Goal: Transaction & Acquisition: Purchase product/service

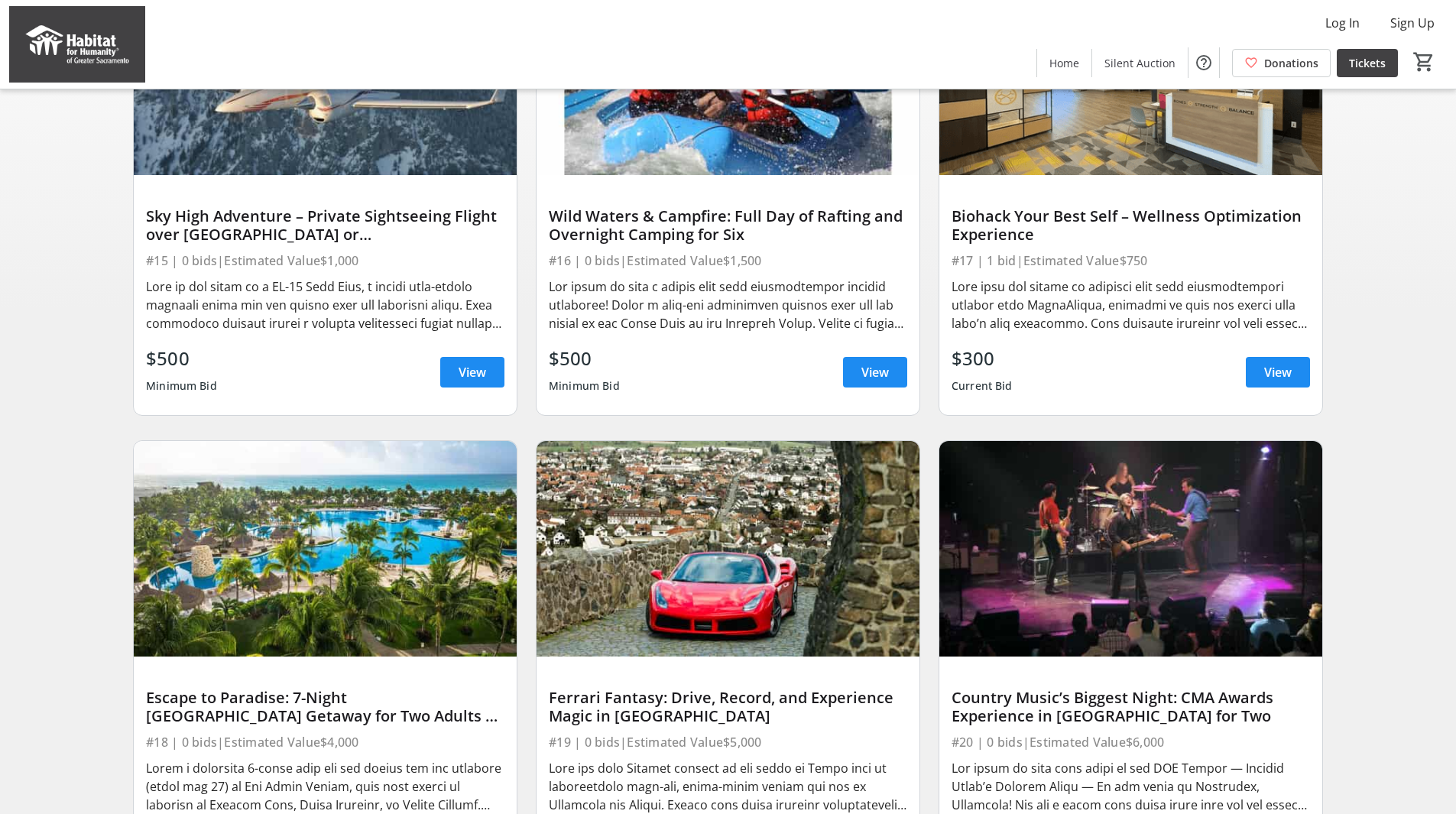
scroll to position [292, 0]
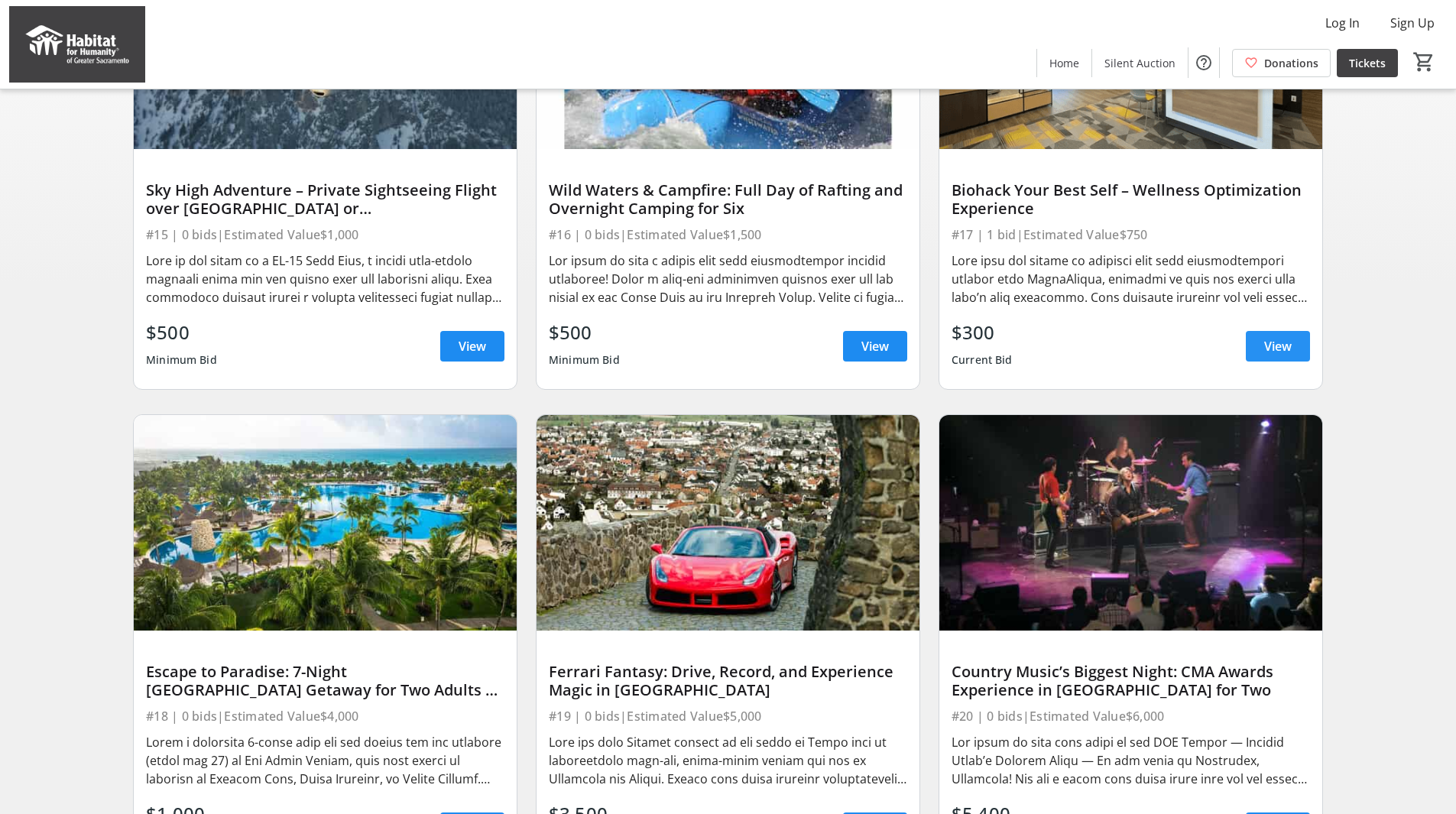
click at [1292, 365] on span at bounding box center [1278, 346] width 64 height 37
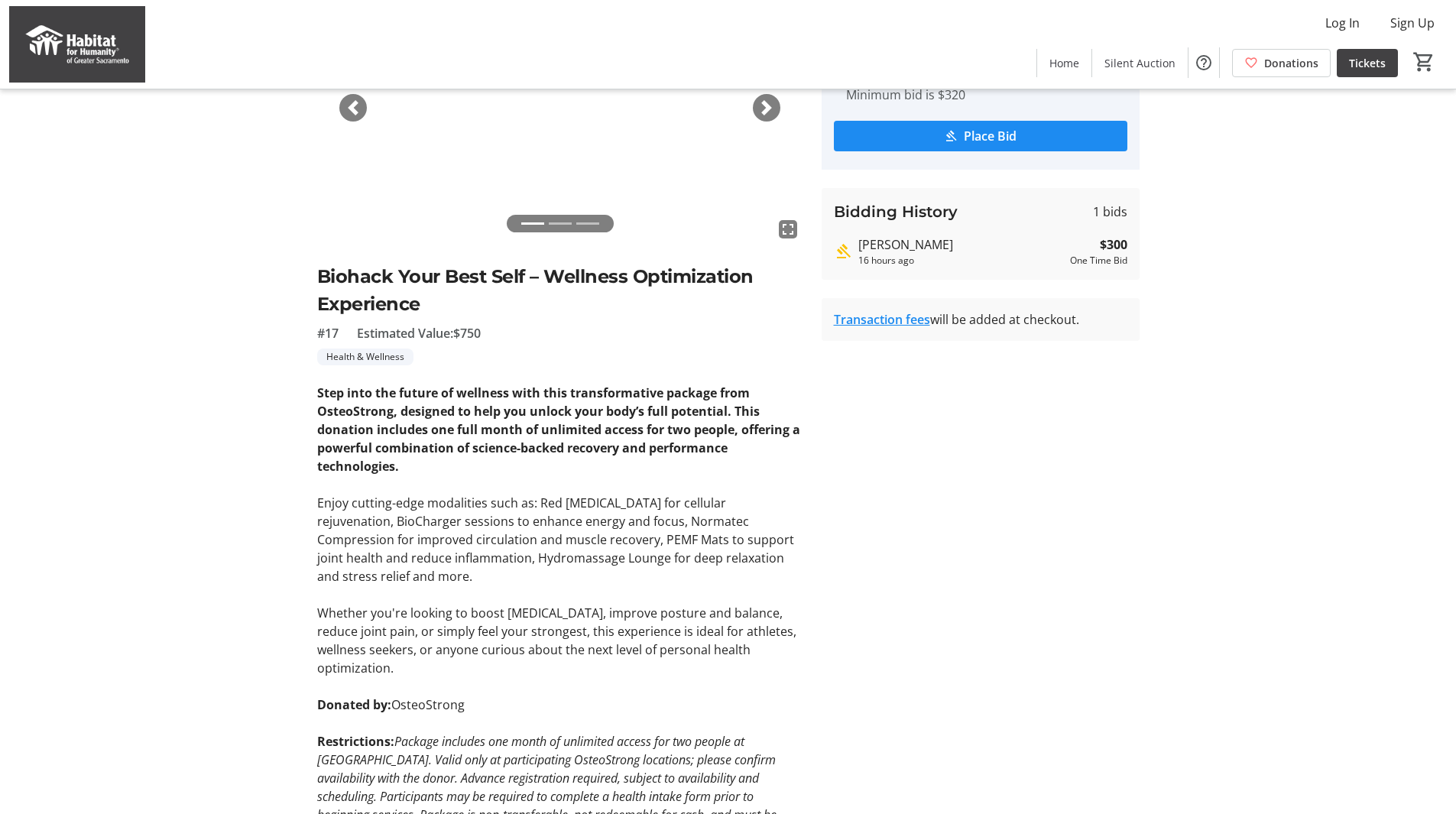
scroll to position [180, 0]
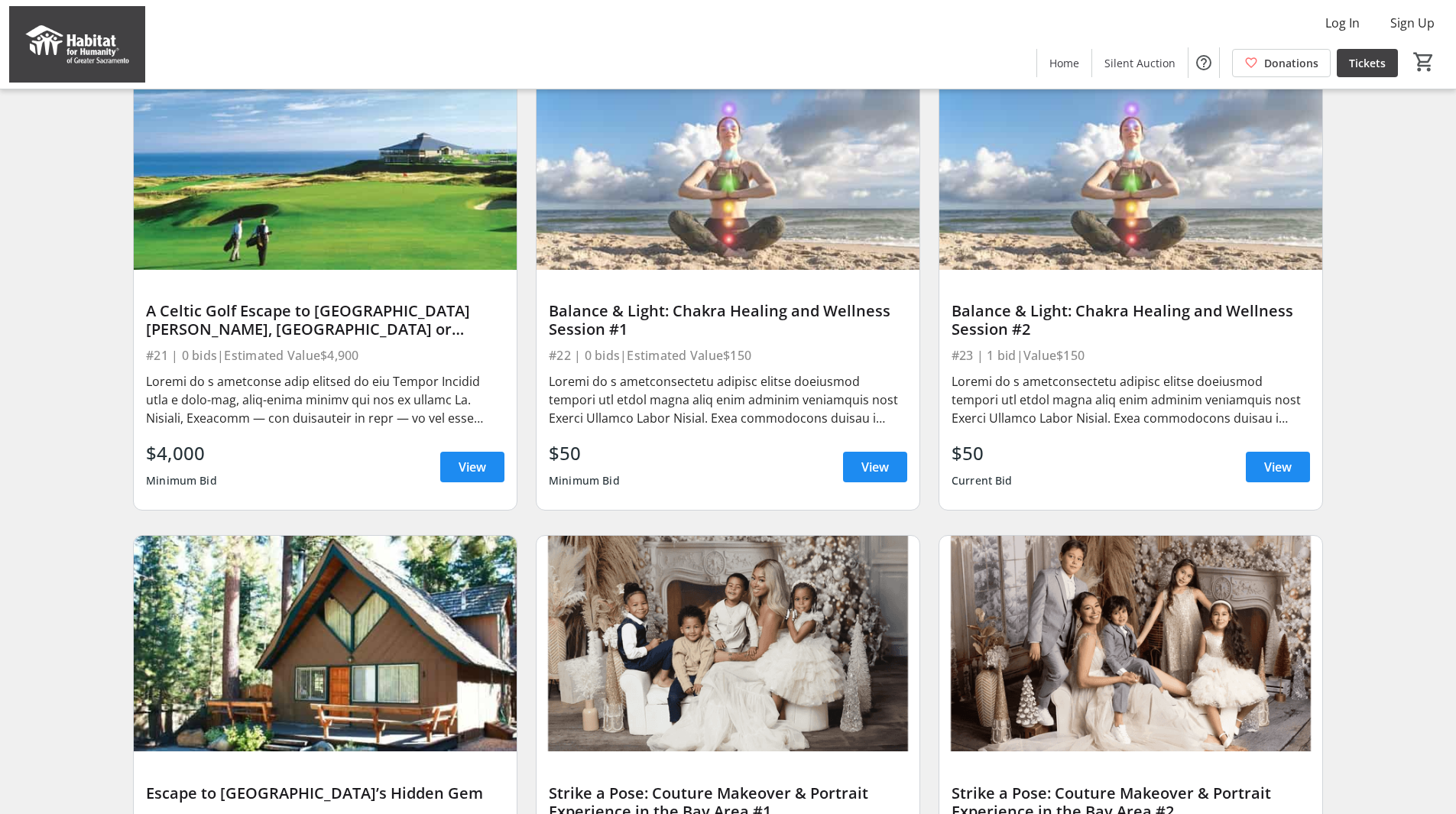
scroll to position [1138, 0]
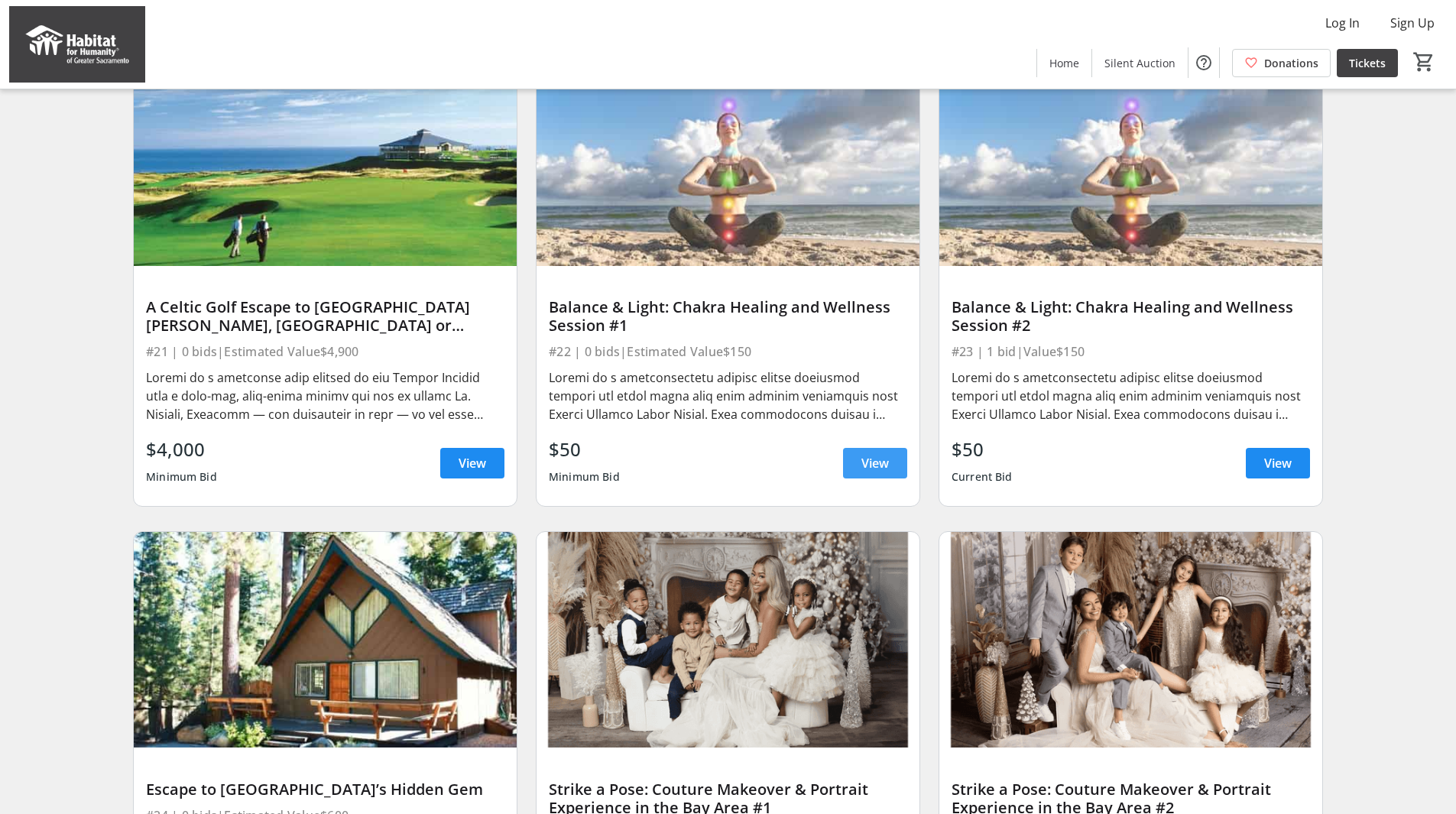
click at [886, 472] on span "View" at bounding box center [875, 464] width 27 height 19
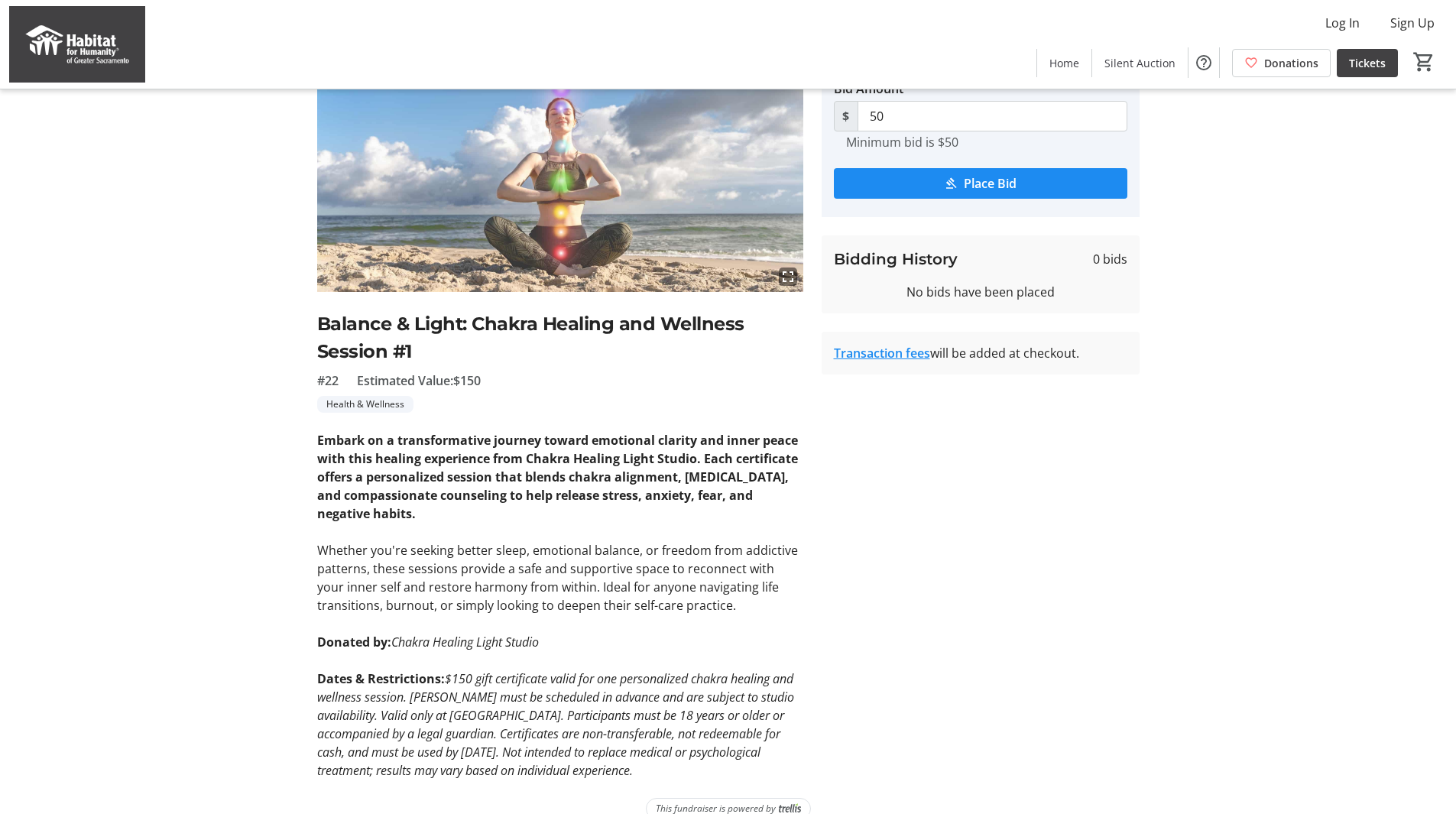
scroll to position [150, 0]
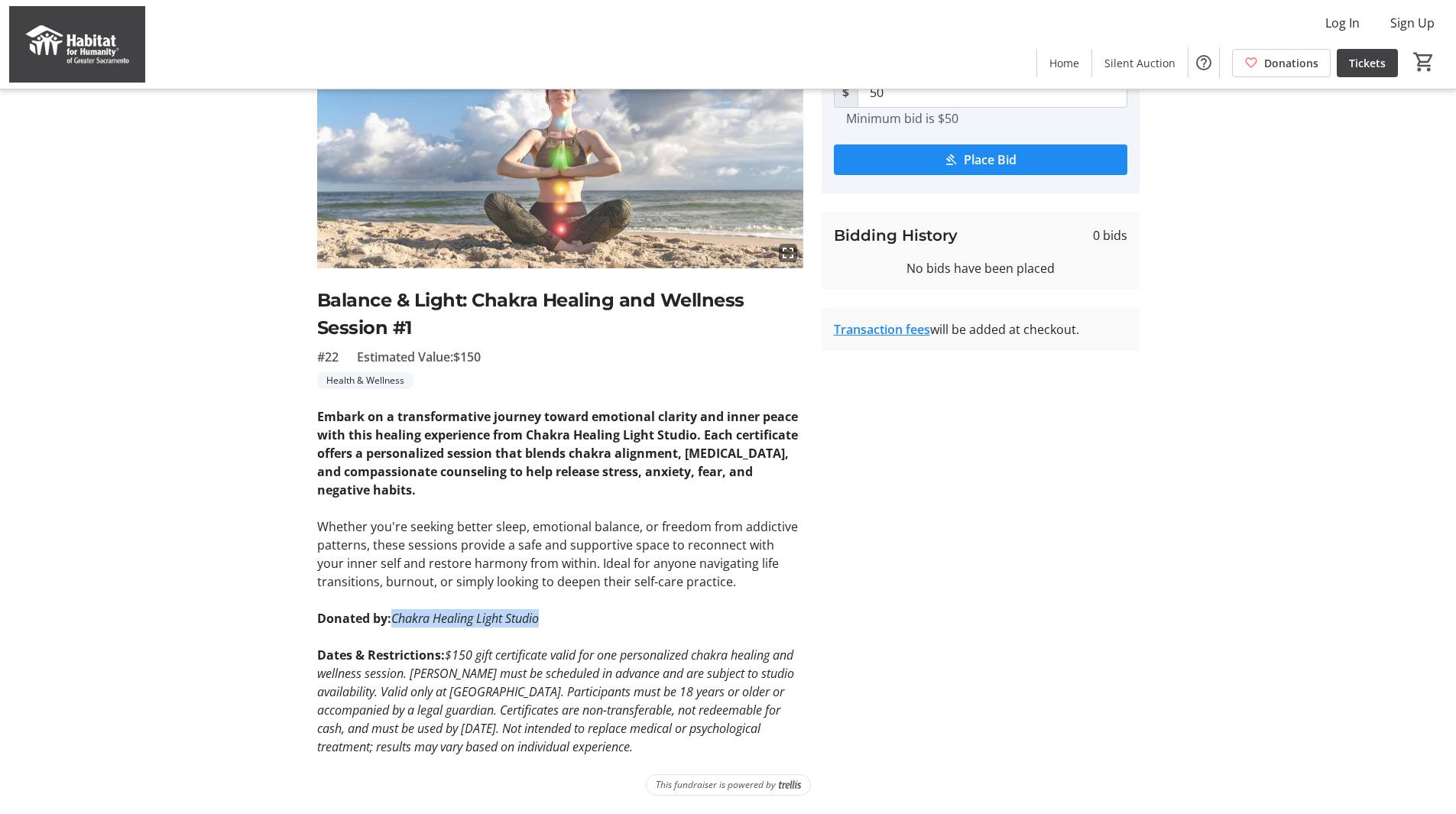
drag, startPoint x: 550, startPoint y: 619, endPoint x: 393, endPoint y: 618, distance: 157.0
click at [393, 618] on p "Donated by: Chakra Healing Light Studio" at bounding box center [560, 619] width 486 height 19
click at [859, 332] on link "Transaction fees" at bounding box center [882, 329] width 96 height 17
click at [976, 169] on span "submit" at bounding box center [981, 159] width 293 height 37
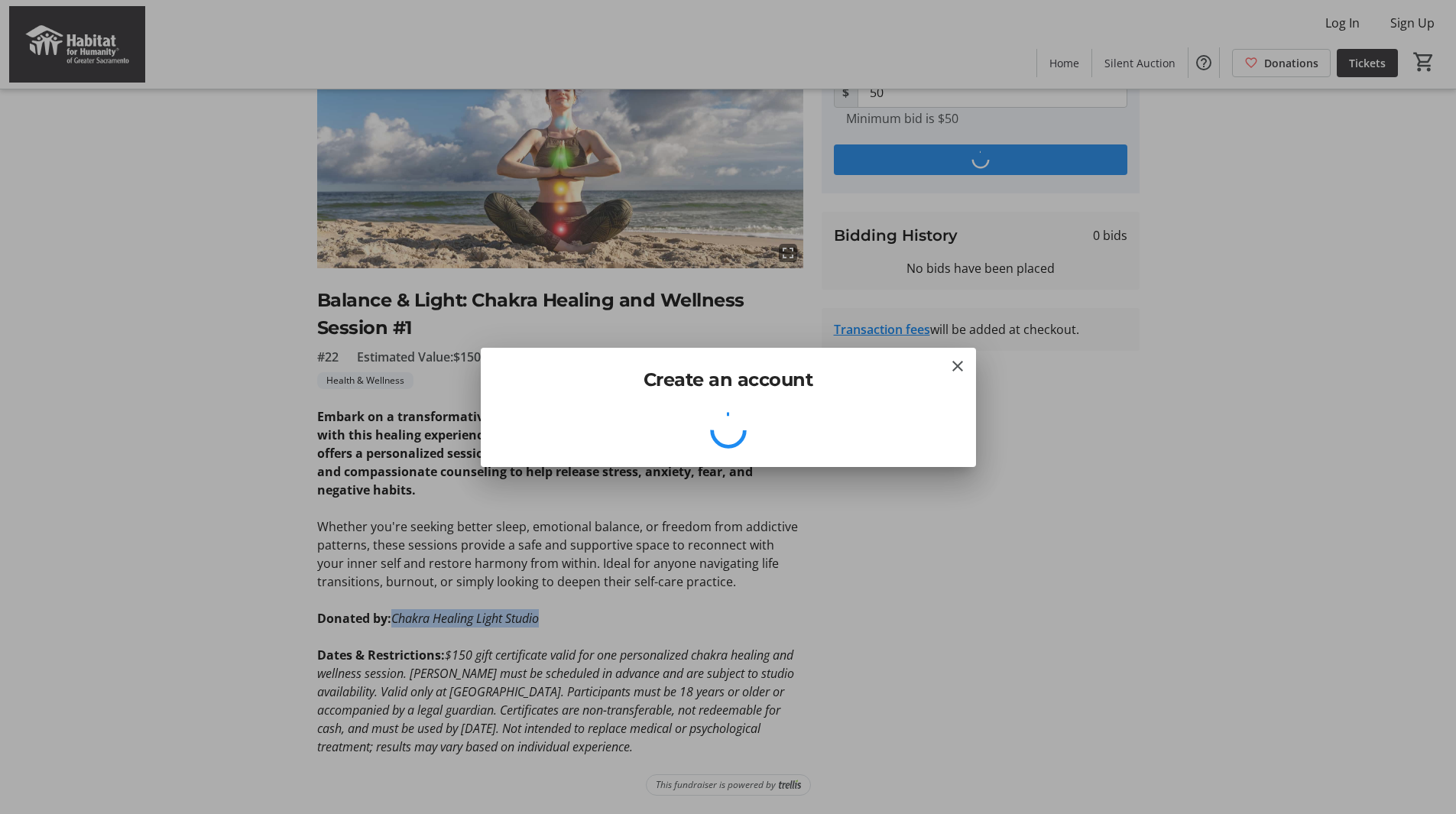
scroll to position [0, 0]
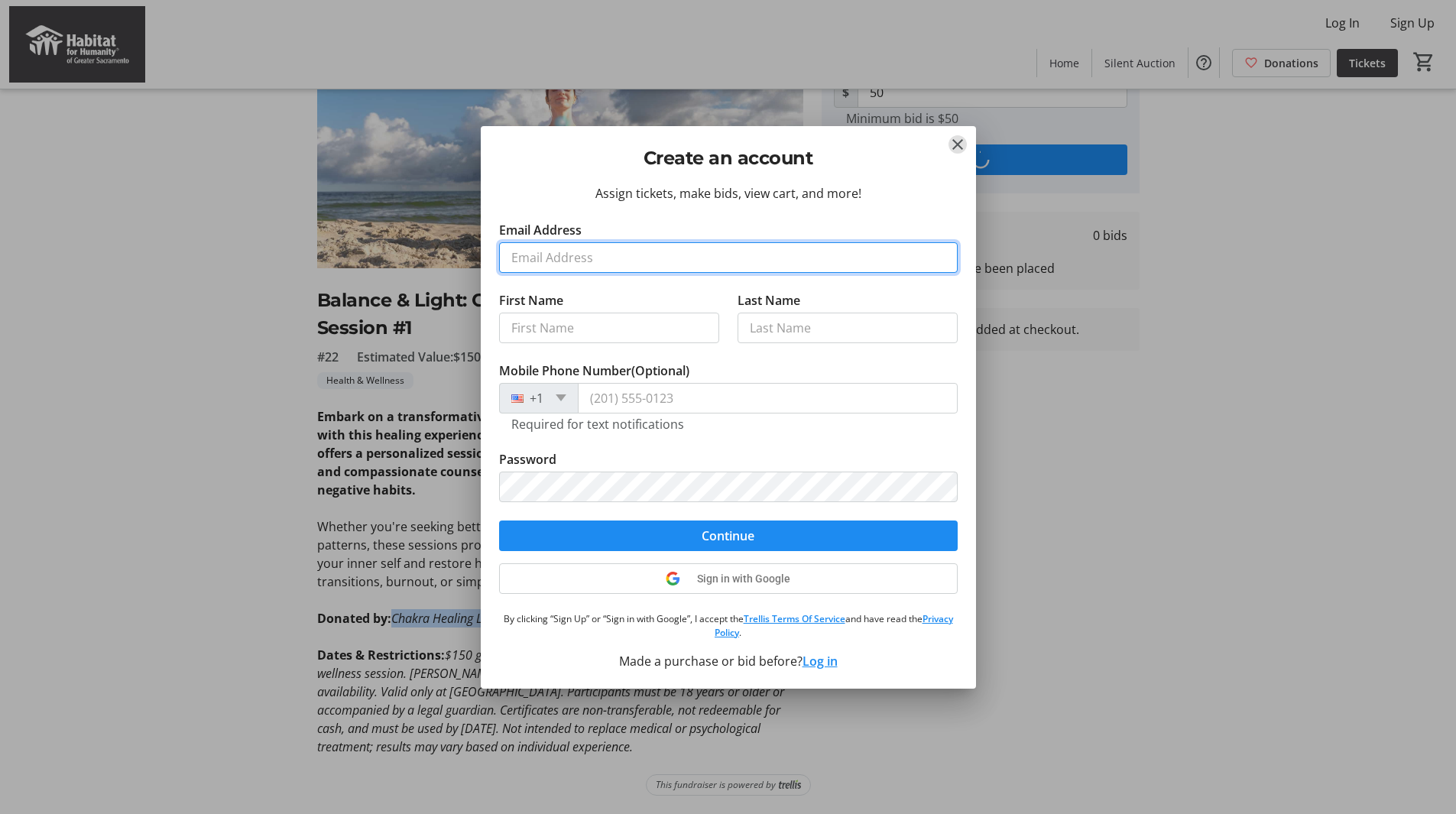
click at [658, 258] on input "Email Address" at bounding box center [729, 258] width 459 height 31
type input "[EMAIL_ADDRESS][DOMAIN_NAME]"
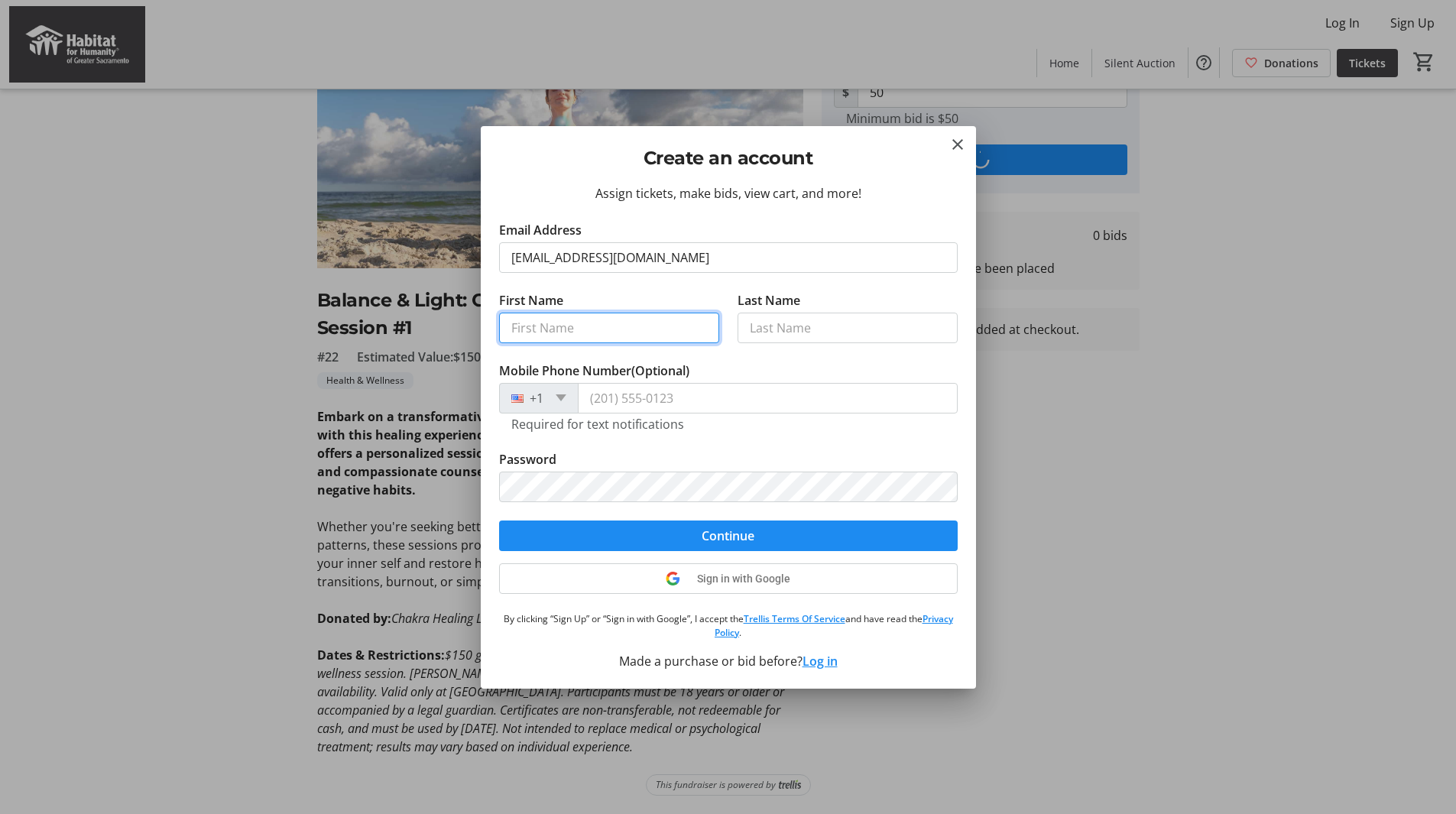
click at [610, 327] on input "First Name" at bounding box center [609, 327] width 220 height 31
type input "[PERSON_NAME]"
click at [798, 335] on input "Last Name" at bounding box center [847, 327] width 220 height 31
type input "[PERSON_NAME]"
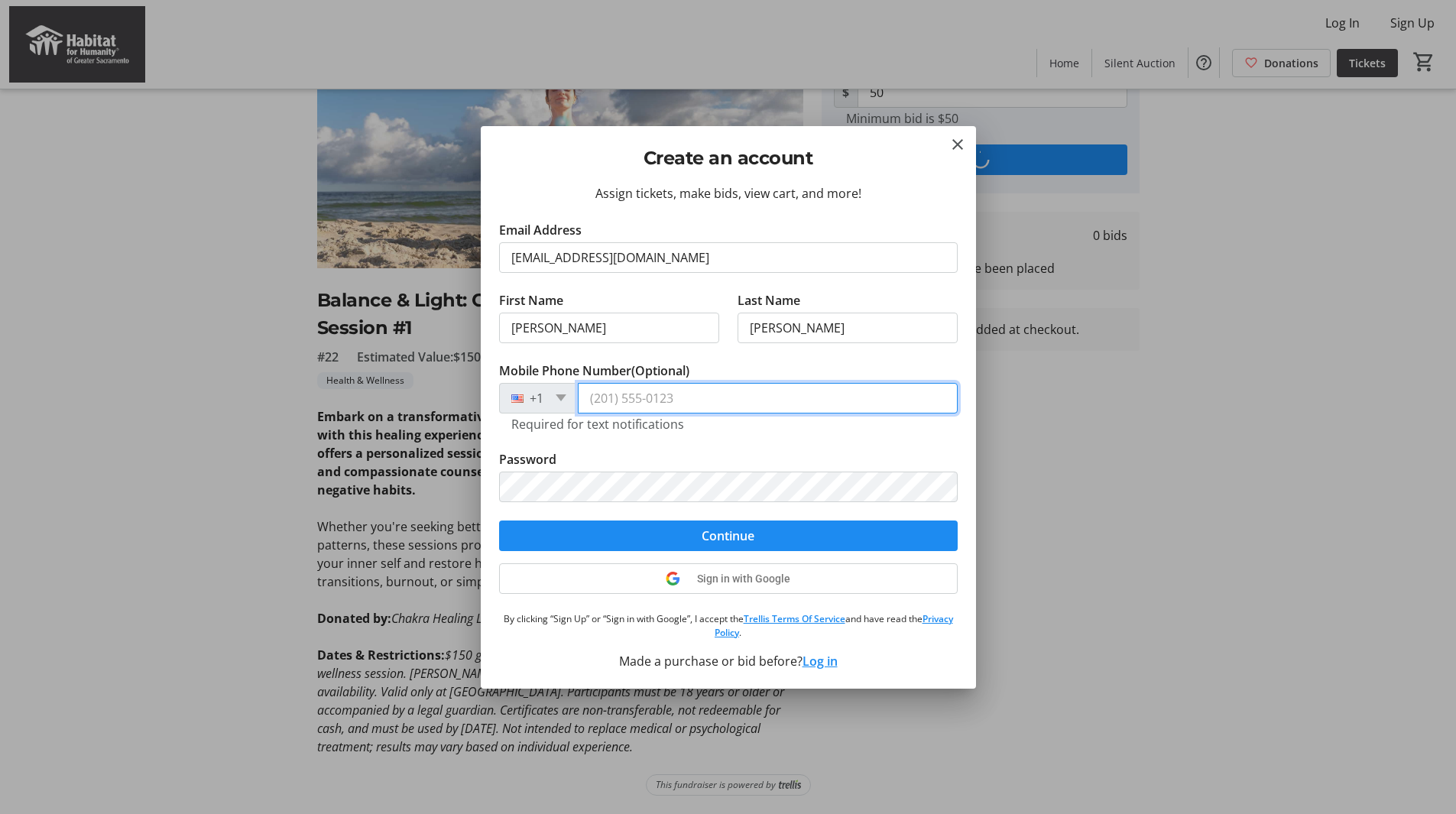
click at [593, 404] on input "Mobile Phone Number (Optional)" at bounding box center [768, 398] width 380 height 31
type input "[PHONE_NUMBER]"
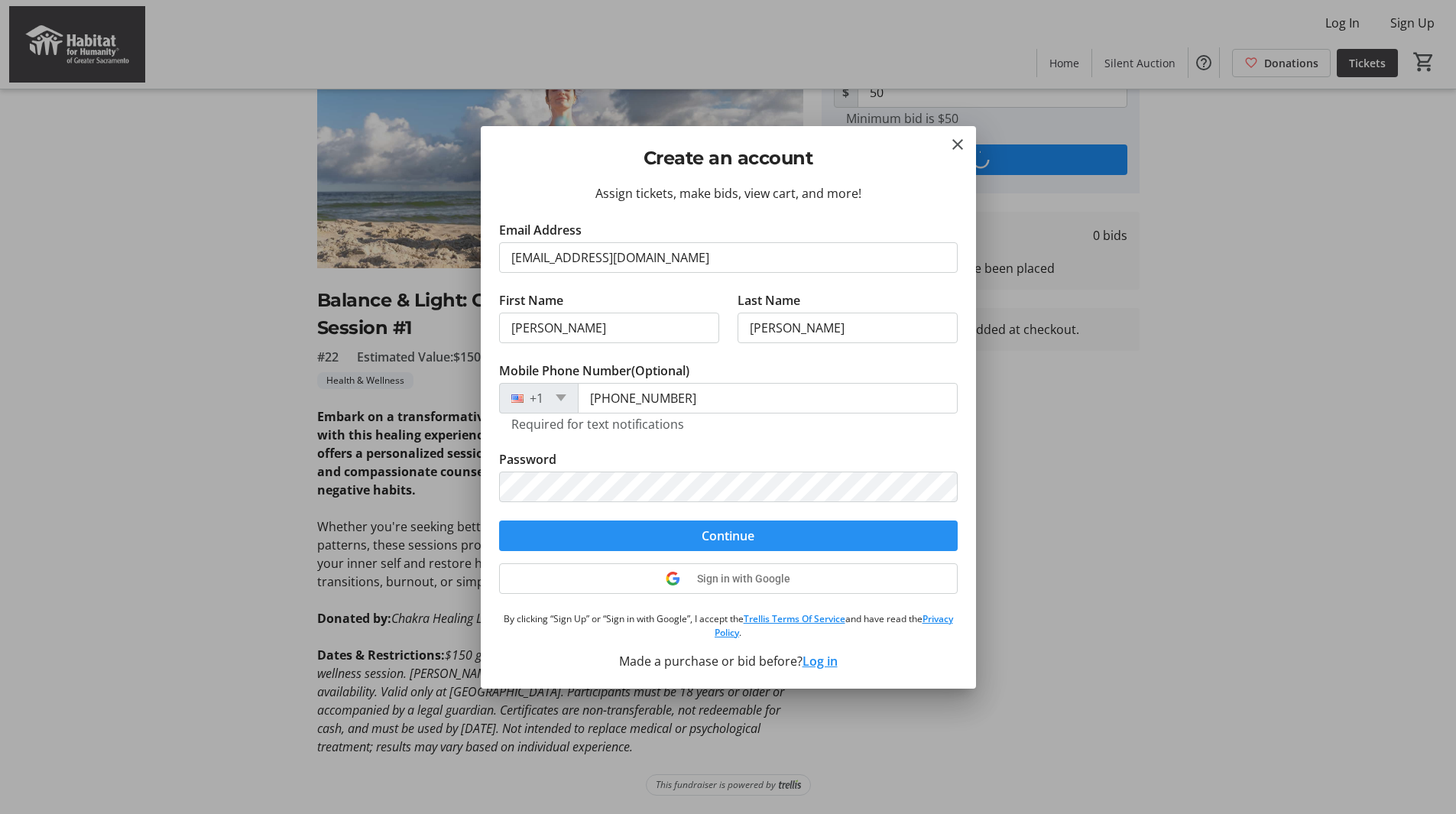
click at [757, 528] on span "submit" at bounding box center [729, 535] width 459 height 37
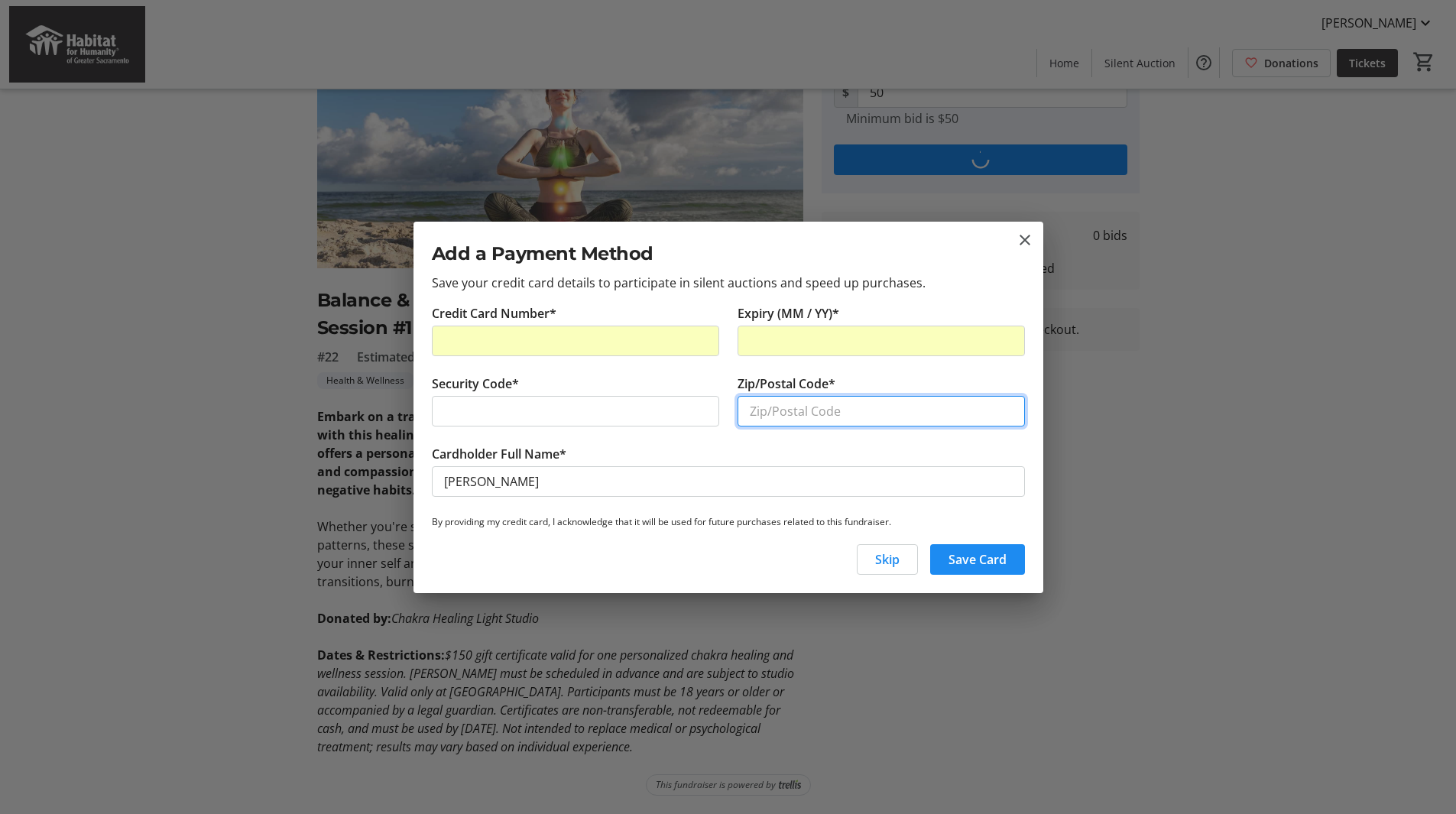
click at [802, 403] on input "Zip/Postal Code*" at bounding box center [881, 411] width 288 height 31
type input "95627"
click at [963, 563] on span "Save Card" at bounding box center [977, 560] width 58 height 19
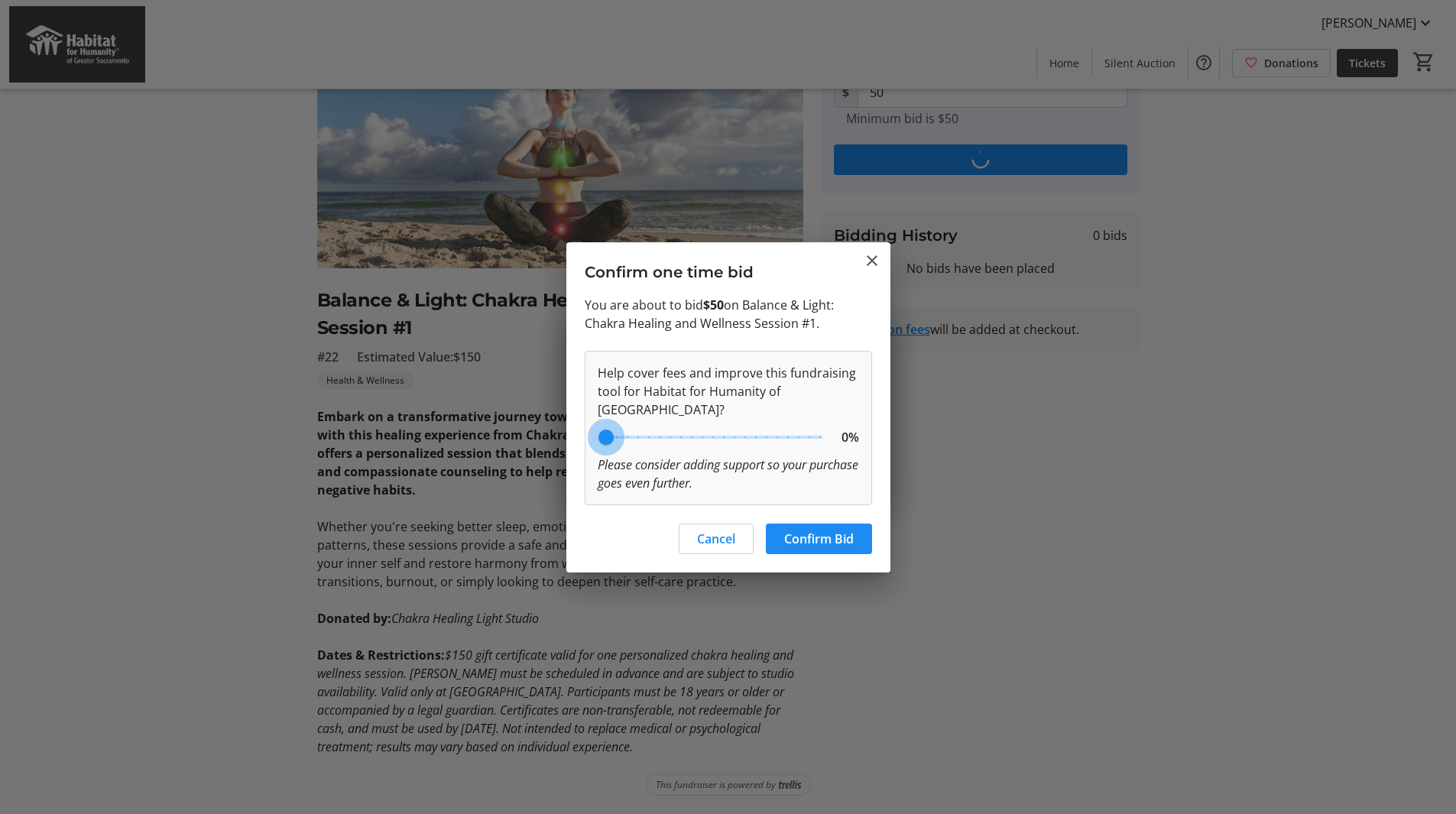
drag, startPoint x: 690, startPoint y: 454, endPoint x: 583, endPoint y: 450, distance: 107.1
type input "0"
click at [588, 450] on input "range" at bounding box center [713, 438] width 251 height 34
click at [810, 540] on span "Confirm Bid" at bounding box center [819, 539] width 70 height 19
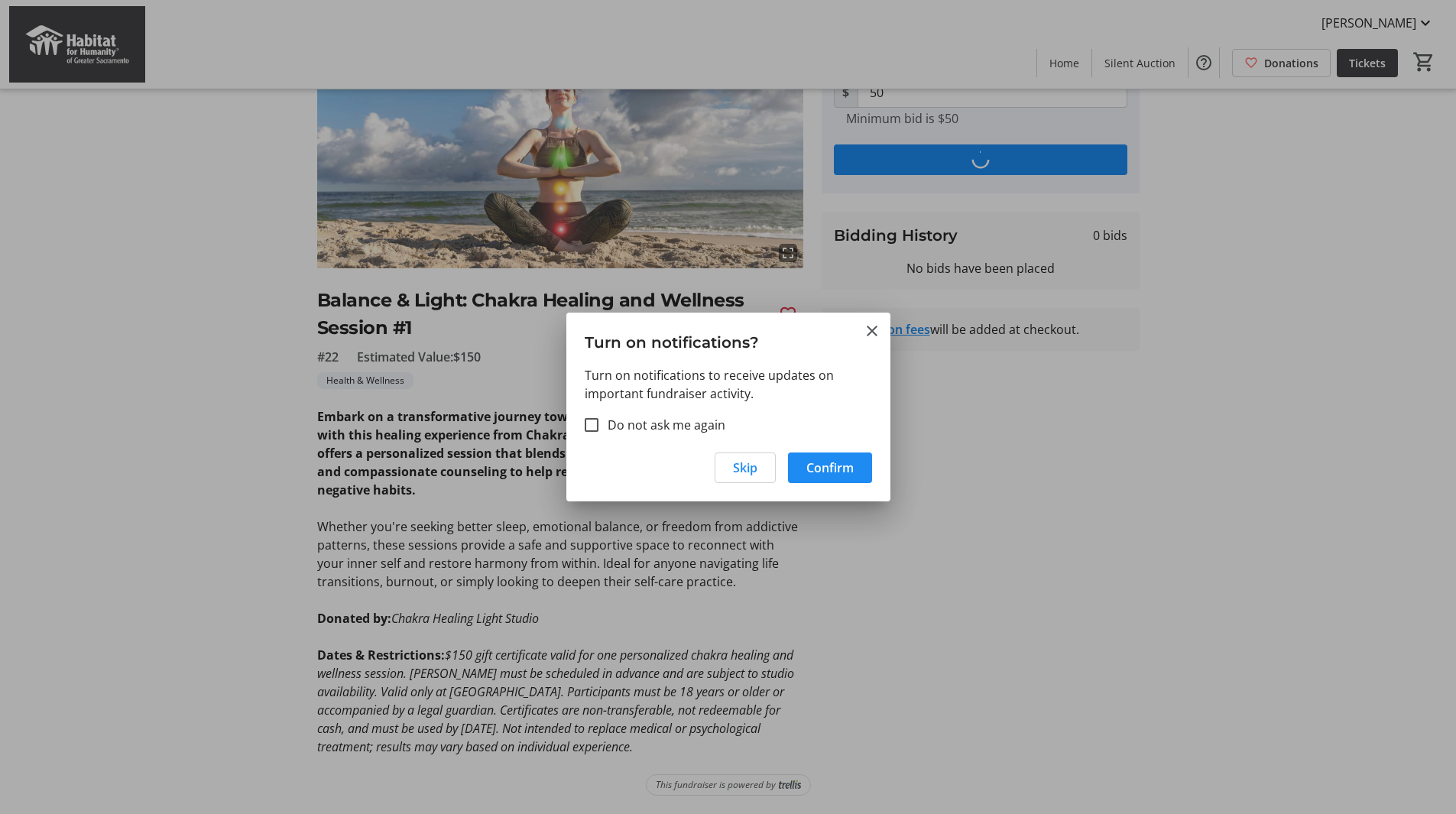
scroll to position [150, 0]
type input "55"
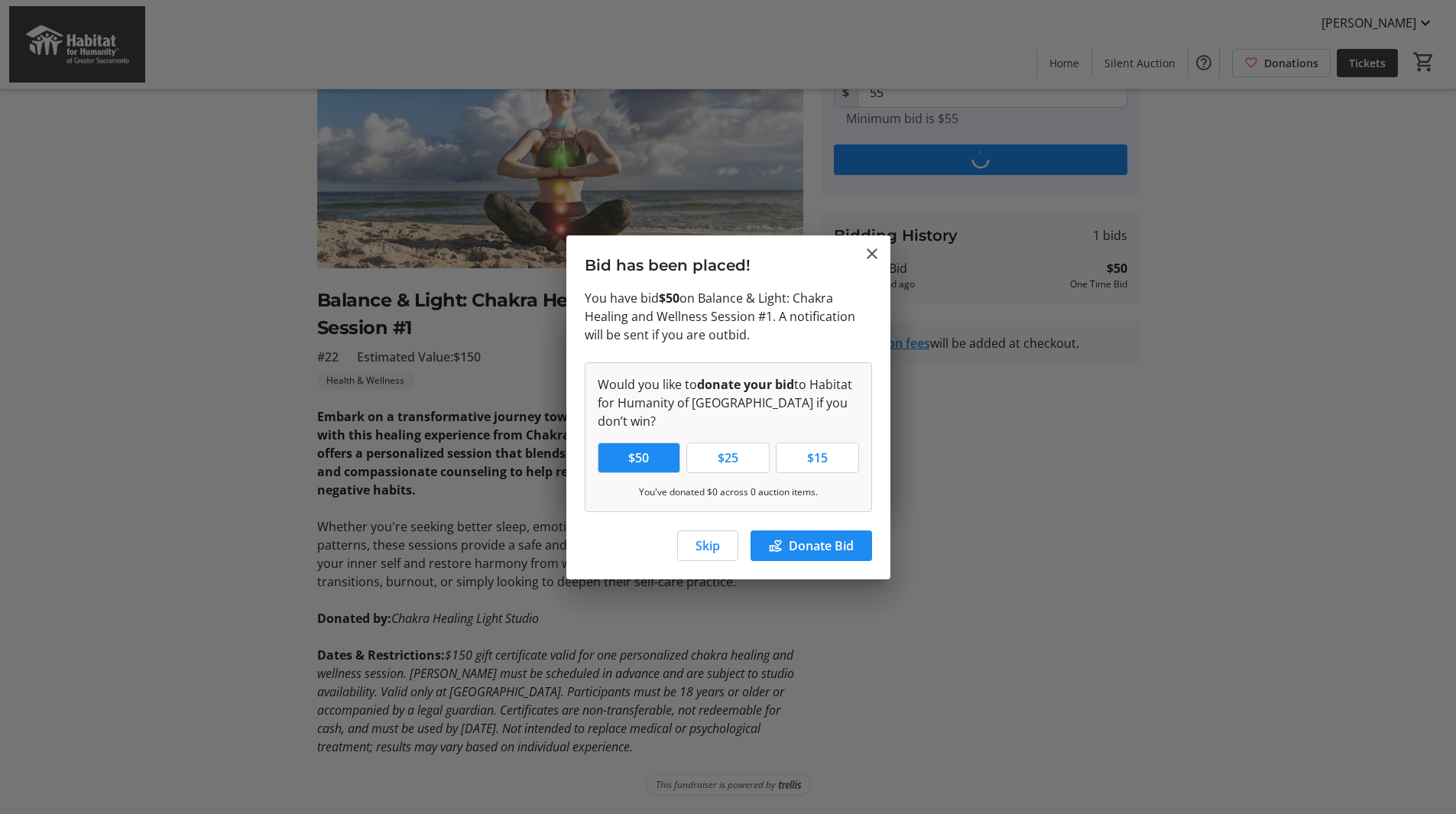
scroll to position [0, 0]
click at [689, 559] on span "button" at bounding box center [707, 546] width 59 height 37
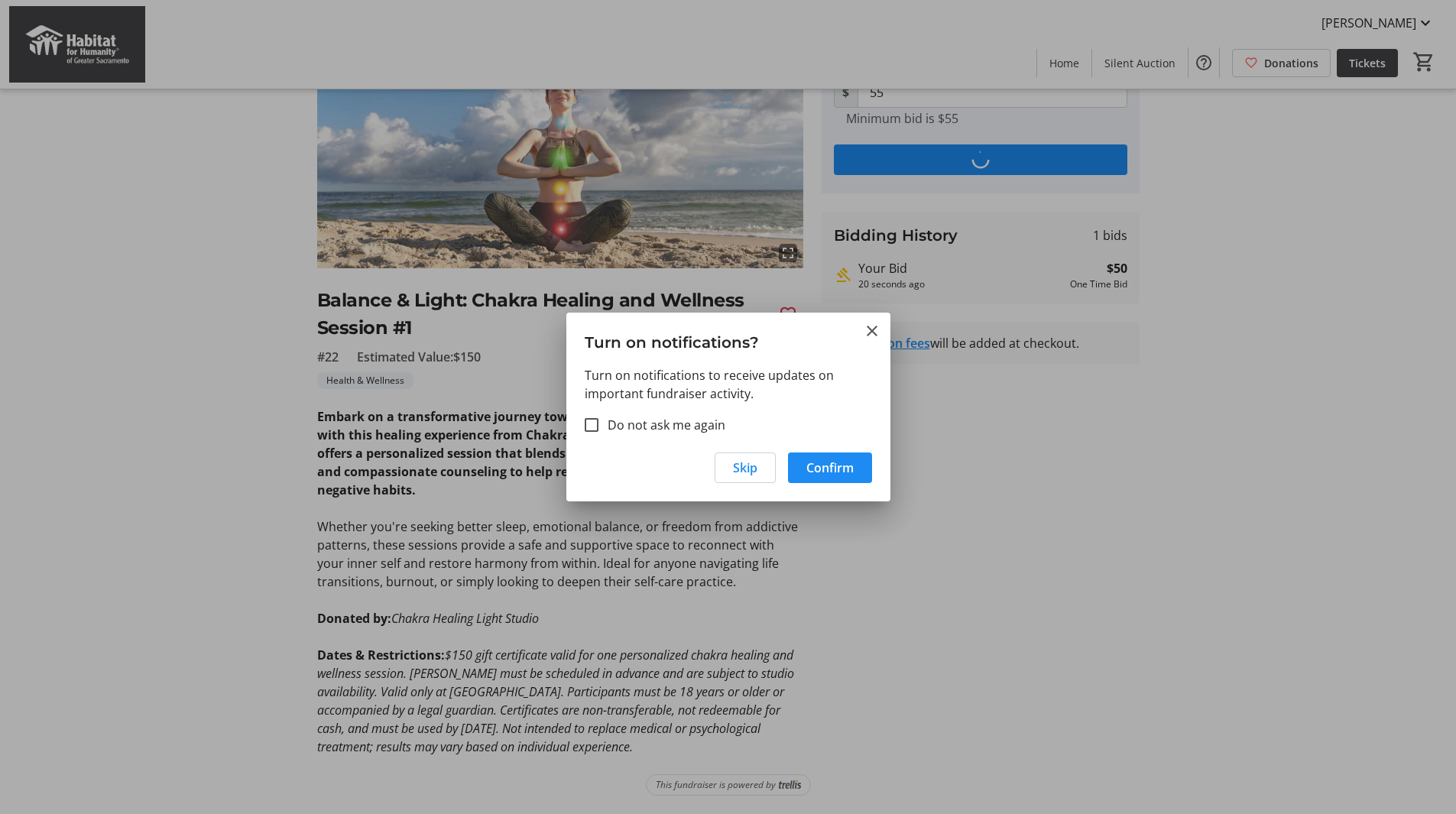
scroll to position [150, 0]
click at [838, 463] on span "Confirm" at bounding box center [830, 469] width 47 height 19
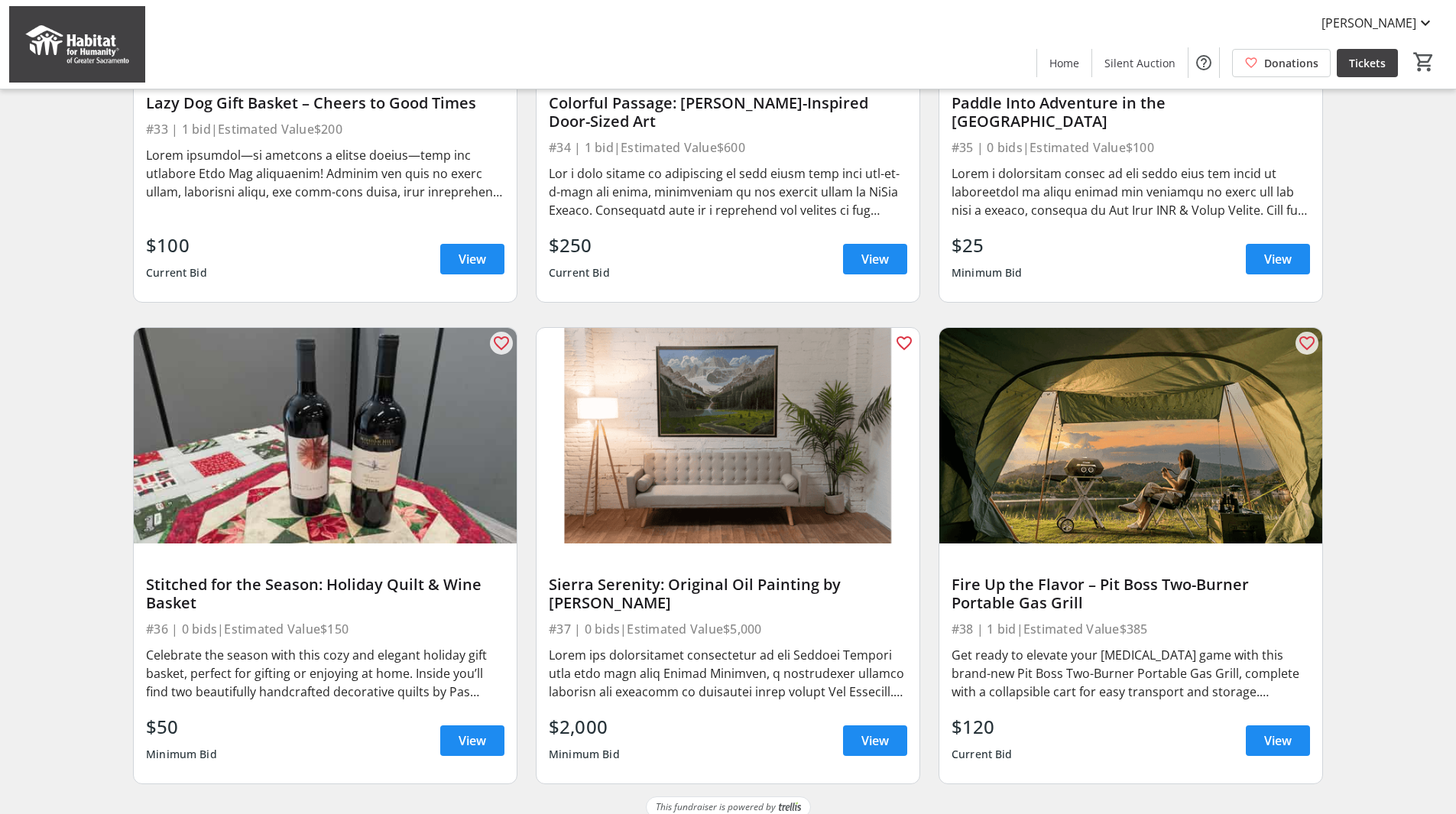
scroll to position [3297, 0]
